Goal: Task Accomplishment & Management: Complete application form

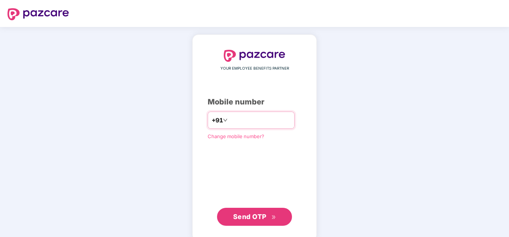
click at [251, 119] on input "number" at bounding box center [259, 120] width 61 height 12
type input "**********"
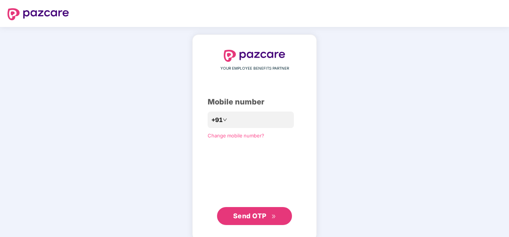
click at [233, 220] on span "Send OTP" at bounding box center [254, 216] width 43 height 10
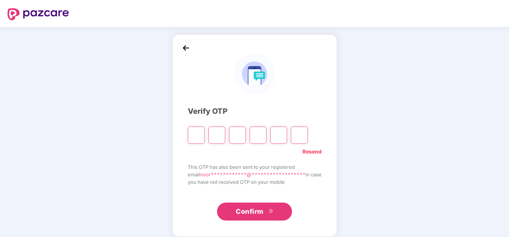
type input "*"
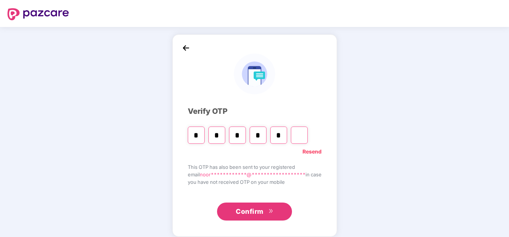
type input "*"
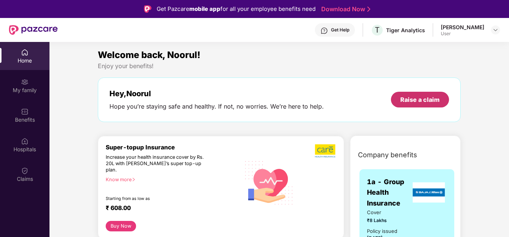
click at [415, 99] on div "Raise a claim" at bounding box center [419, 100] width 39 height 8
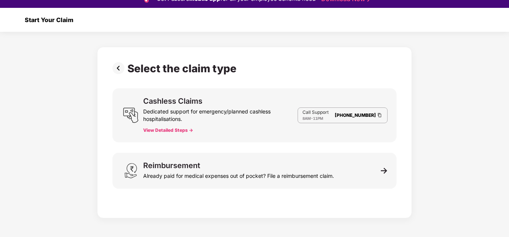
scroll to position [18, 0]
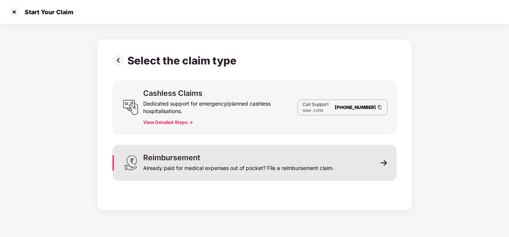
click at [240, 166] on div "Already paid for medical expenses out of pocket? File a reimbursement claim." at bounding box center [238, 167] width 191 height 10
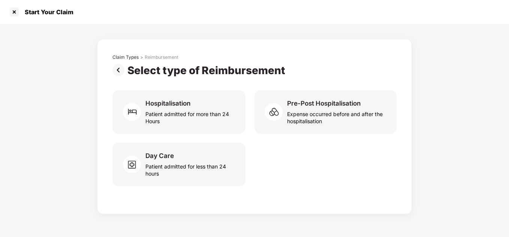
click at [117, 70] on img at bounding box center [119, 70] width 15 height 12
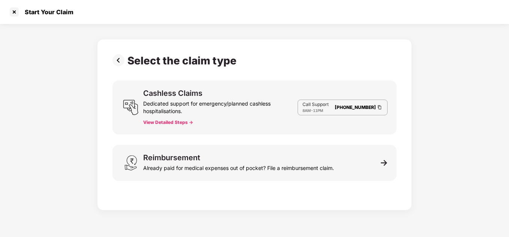
click at [118, 64] on img at bounding box center [119, 60] width 15 height 12
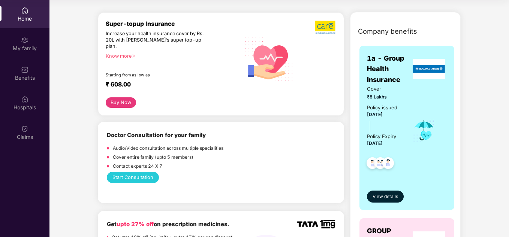
scroll to position [50, 0]
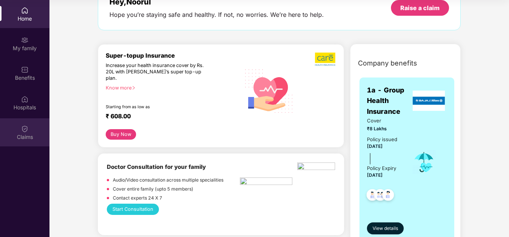
click at [24, 135] on div "Claims" at bounding box center [24, 136] width 49 height 7
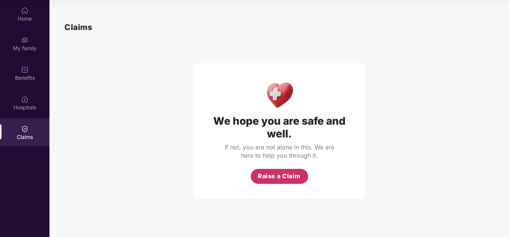
click at [280, 184] on button "Raise a Claim" at bounding box center [279, 176] width 57 height 15
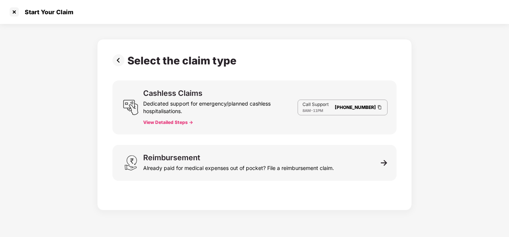
scroll to position [18, 0]
click at [117, 64] on img at bounding box center [119, 60] width 15 height 12
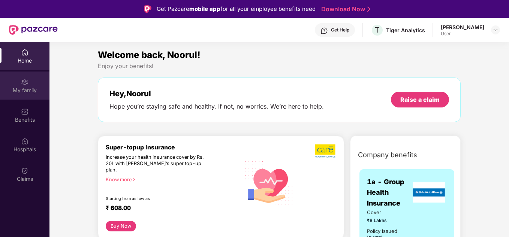
click at [22, 85] on img at bounding box center [24, 81] width 7 height 7
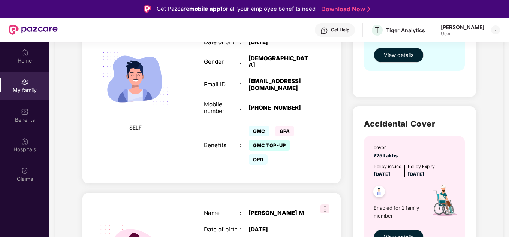
scroll to position [150, 0]
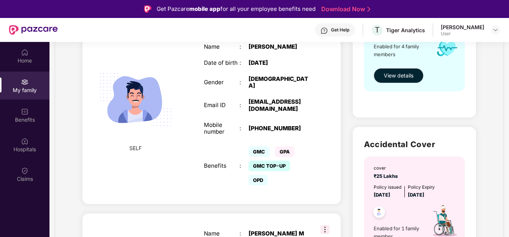
click at [210, 167] on div "Benefits" at bounding box center [222, 166] width 36 height 7
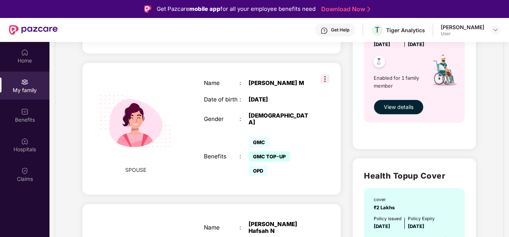
scroll to position [200, 0]
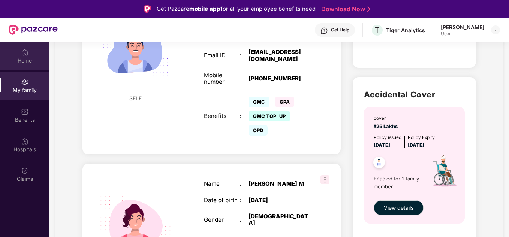
click at [21, 61] on div "Home" at bounding box center [24, 60] width 49 height 7
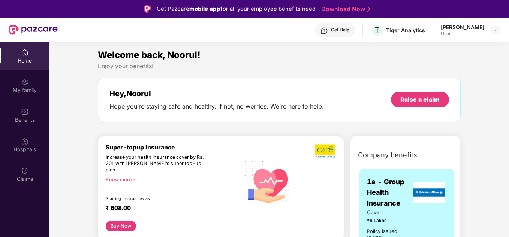
click at [18, 60] on div "Home" at bounding box center [24, 60] width 49 height 7
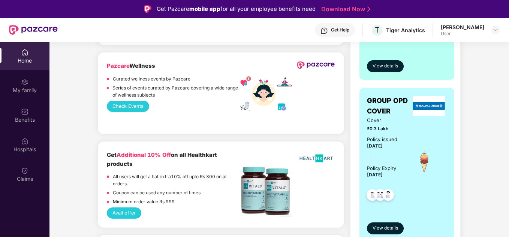
scroll to position [625, 0]
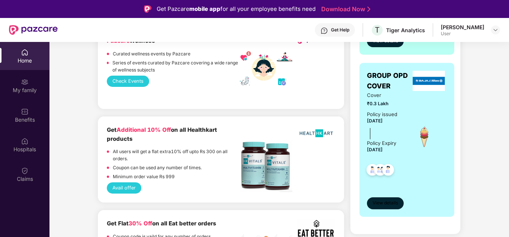
click at [387, 205] on span "View details" at bounding box center [385, 203] width 25 height 7
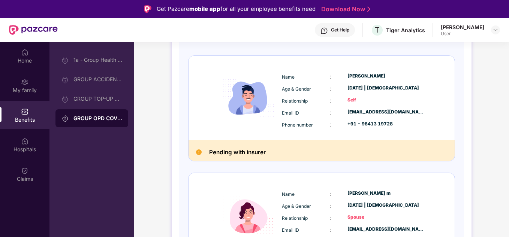
scroll to position [100, 0]
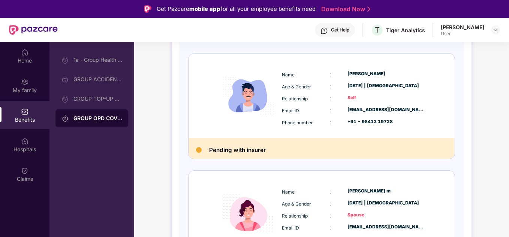
click at [250, 147] on h2 "Pending with insurer" at bounding box center [237, 150] width 57 height 10
click at [377, 99] on div "Self" at bounding box center [385, 97] width 77 height 7
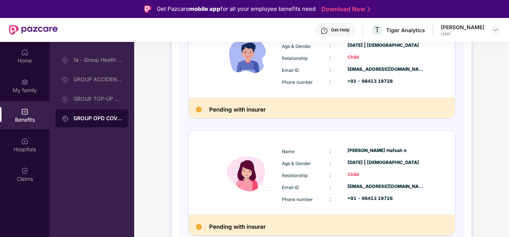
scroll to position [379, 0]
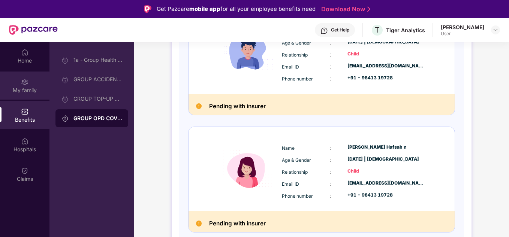
click at [27, 85] on img at bounding box center [24, 81] width 7 height 7
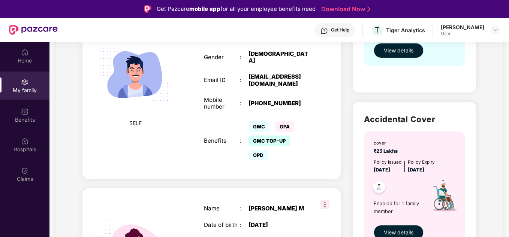
click at [299, 142] on div "GMC GPA GMC TOP-UP OPD" at bounding box center [279, 141] width 62 height 43
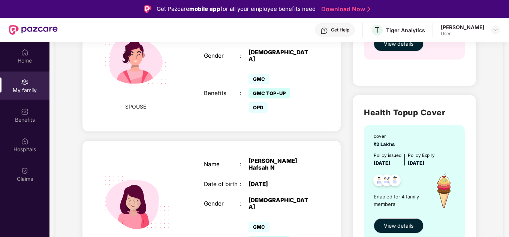
scroll to position [275, 0]
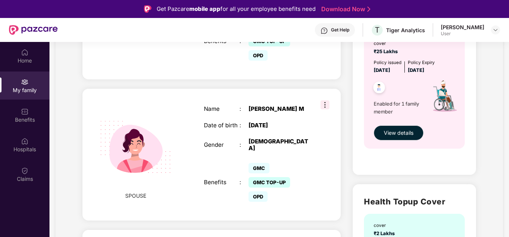
click at [210, 179] on div "Benefits" at bounding box center [222, 182] width 36 height 7
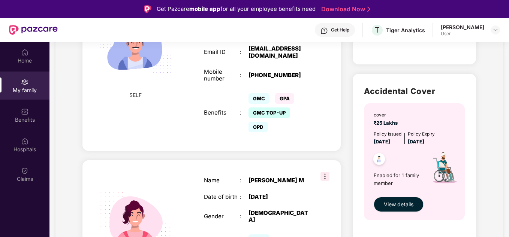
scroll to position [200, 0]
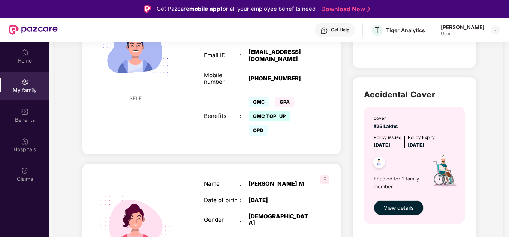
click at [280, 107] on div "GMC GPA GMC TOP-UP OPD" at bounding box center [279, 116] width 62 height 43
click at [144, 53] on img at bounding box center [135, 49] width 89 height 89
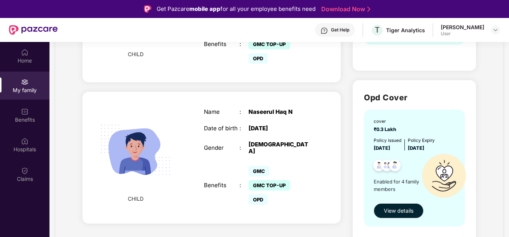
scroll to position [566, 0]
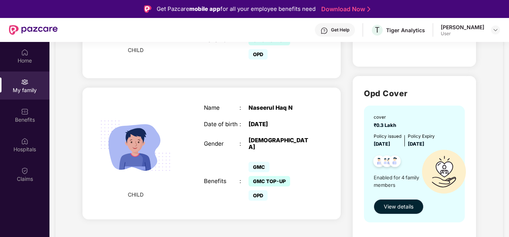
click at [392, 209] on span "View details" at bounding box center [399, 207] width 30 height 8
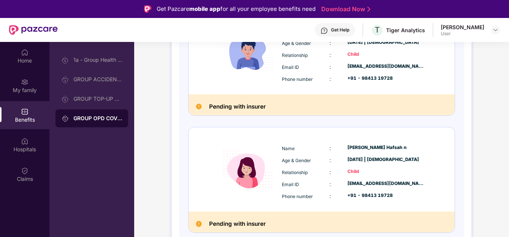
scroll to position [379, 0]
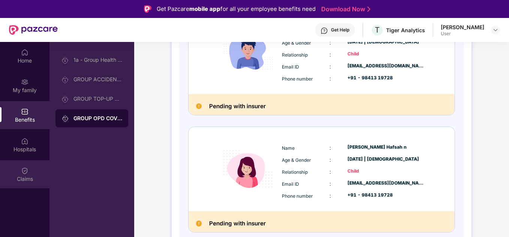
click at [33, 169] on div "Claims" at bounding box center [24, 174] width 49 height 28
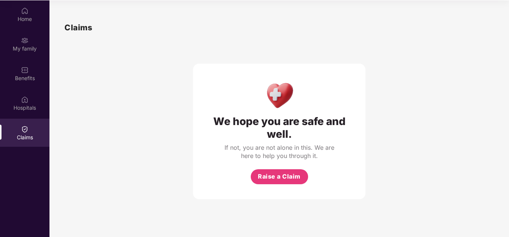
scroll to position [42, 0]
click at [294, 181] on span "Raise a Claim" at bounding box center [279, 176] width 43 height 9
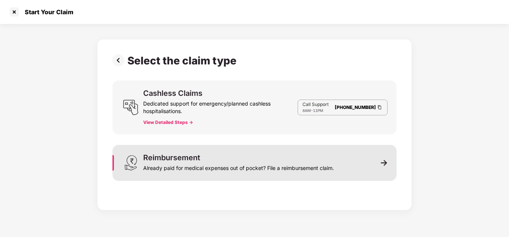
click at [237, 158] on div "Reimbursement Already paid for medical expenses out of pocket? File a reimburse…" at bounding box center [238, 163] width 191 height 18
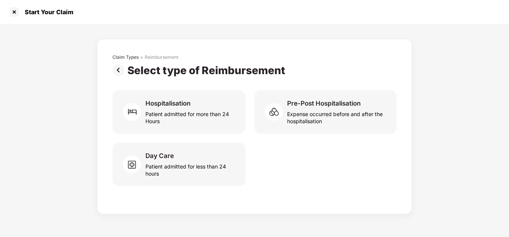
click at [121, 71] on img at bounding box center [119, 70] width 15 height 12
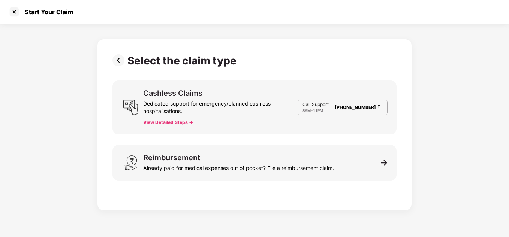
click at [120, 59] on img at bounding box center [119, 60] width 15 height 12
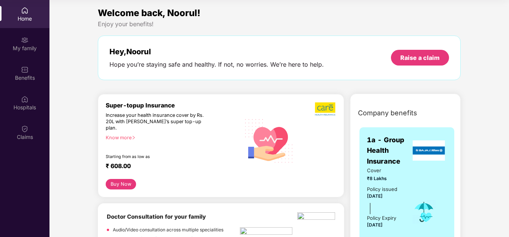
click at [0, 12] on div "Home" at bounding box center [24, 14] width 49 height 28
click at [33, 80] on div "Benefits" at bounding box center [24, 77] width 49 height 7
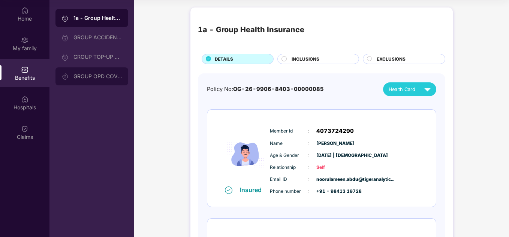
click at [91, 80] on div "GROUP OPD COVER" at bounding box center [91, 76] width 73 height 18
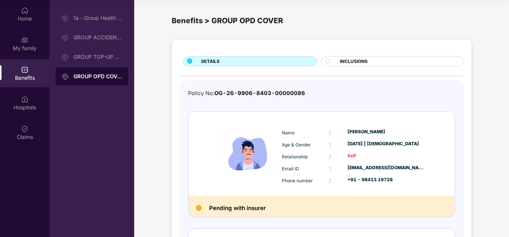
click at [244, 63] on div "DETAILS" at bounding box center [255, 62] width 115 height 8
click at [353, 63] on span "INCLUSIONS" at bounding box center [354, 61] width 28 height 7
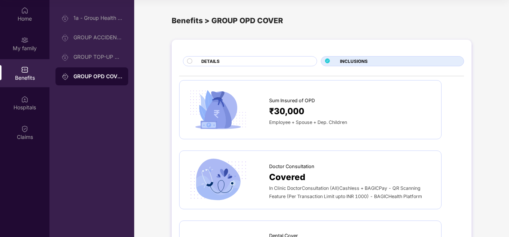
click at [222, 63] on div "DETAILS" at bounding box center [255, 62] width 115 height 8
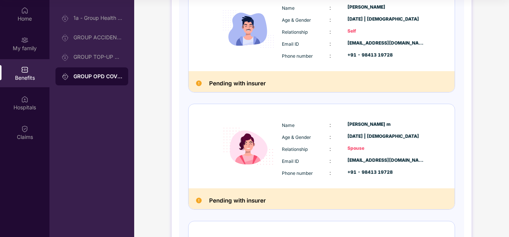
click at [385, 168] on div "Name : [PERSON_NAME] m Age & Gender : [DATE] | [DEMOGRAPHIC_DATA] Relationship …" at bounding box center [353, 149] width 147 height 64
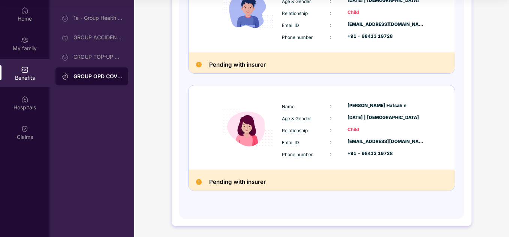
scroll to position [379, 0]
click at [30, 105] on div "Hospitals" at bounding box center [24, 106] width 49 height 7
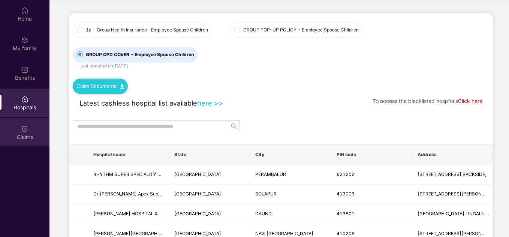
click at [33, 141] on div "Claims" at bounding box center [24, 132] width 49 height 28
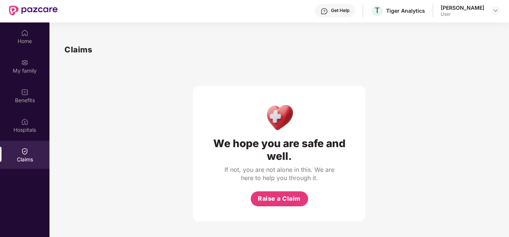
scroll to position [42, 0]
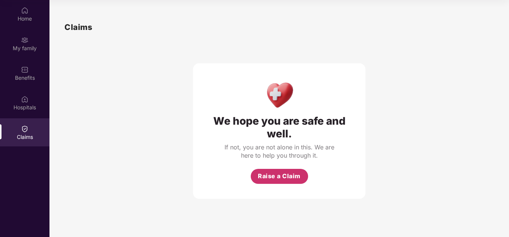
click at [277, 178] on span "Raise a Claim" at bounding box center [279, 176] width 43 height 9
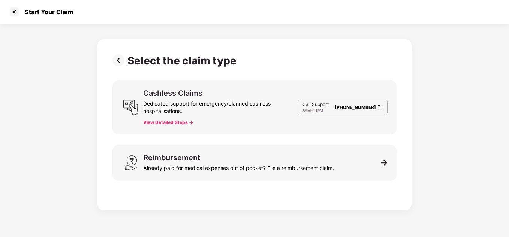
scroll to position [18, 0]
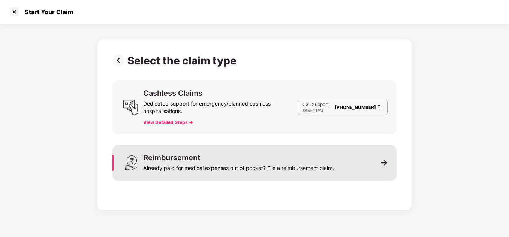
click at [246, 170] on div "Already paid for medical expenses out of pocket? File a reimbursement claim." at bounding box center [238, 167] width 191 height 10
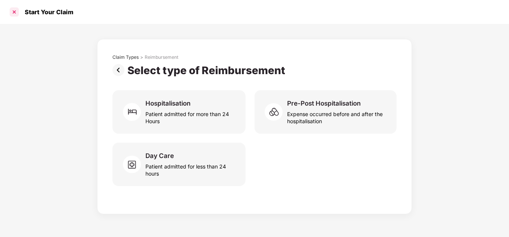
click at [15, 15] on div at bounding box center [14, 12] width 12 height 12
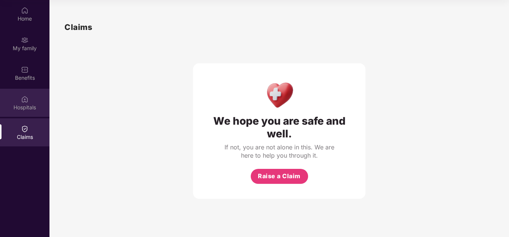
click at [28, 101] on div "Hospitals" at bounding box center [24, 103] width 49 height 28
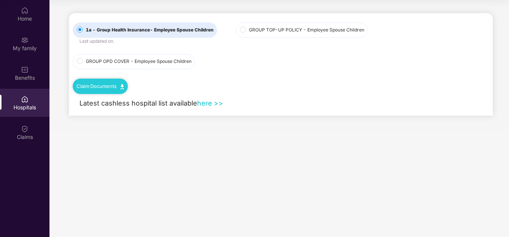
click at [94, 65] on span "GROUP OPD COVER - Employee Spouse Children" at bounding box center [139, 61] width 112 height 7
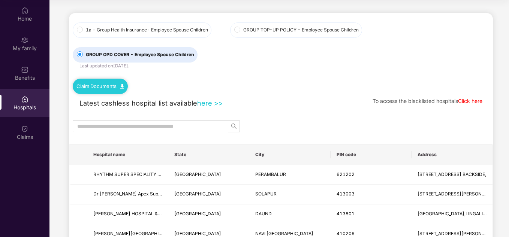
click at [103, 90] on div "Claim Documents" at bounding box center [100, 86] width 55 height 15
click at [123, 87] on img at bounding box center [122, 86] width 4 height 5
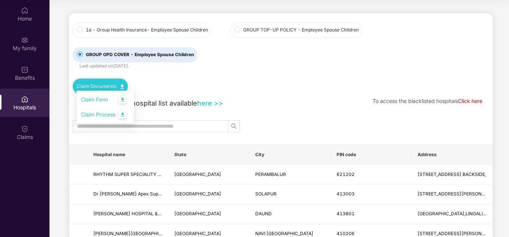
click at [299, 88] on div "1a - Group Health Insurance - Employee Spouse Children GROUP TOP-UP POLICY - Em…" at bounding box center [281, 53] width 416 height 81
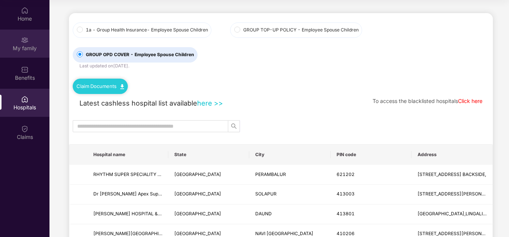
click at [28, 41] on img at bounding box center [24, 39] width 7 height 7
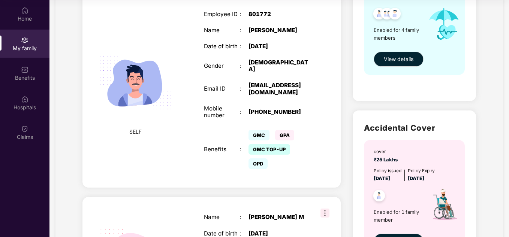
scroll to position [50, 0]
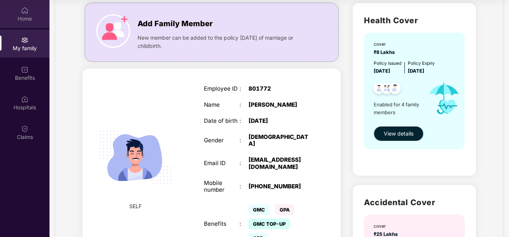
click at [24, 18] on div "Home" at bounding box center [24, 18] width 49 height 7
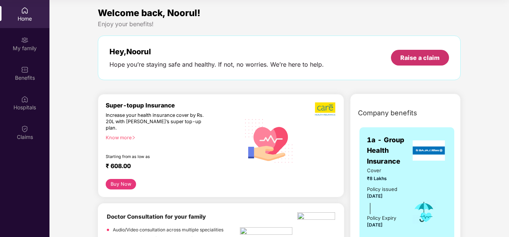
click at [421, 60] on div "Raise a claim" at bounding box center [419, 58] width 39 height 8
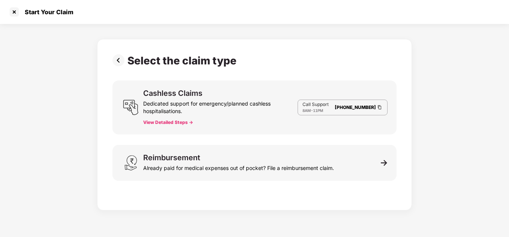
scroll to position [18, 0]
click at [11, 15] on div at bounding box center [14, 12] width 12 height 12
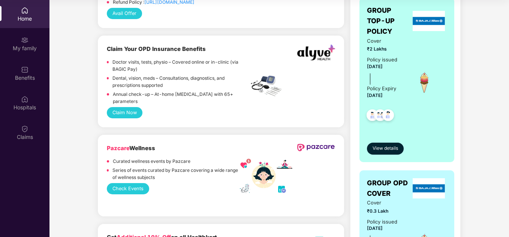
scroll to position [575, 0]
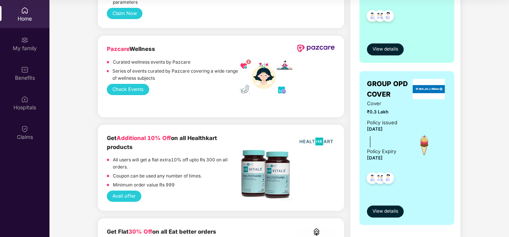
click at [414, 120] on div "Cover ₹0.3 Lakh Policy issued [DATE] Policy Expiry [DATE]" at bounding box center [407, 145] width 80 height 91
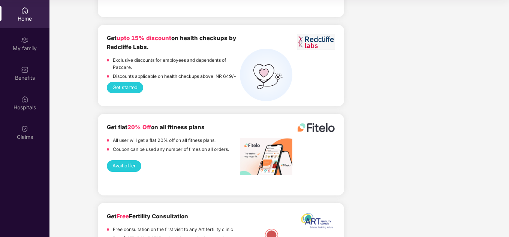
scroll to position [1124, 0]
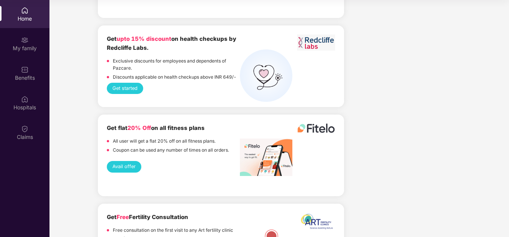
click at [24, 13] on img at bounding box center [24, 10] width 7 height 7
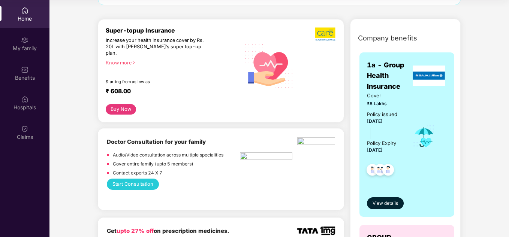
scroll to position [0, 0]
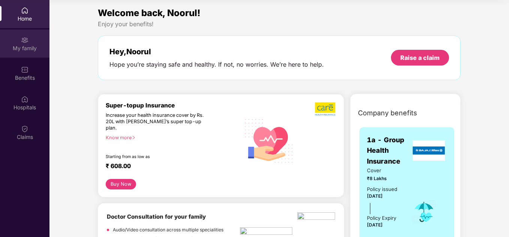
click at [23, 47] on div "My family" at bounding box center [24, 48] width 49 height 7
